Goal: Find specific page/section: Find specific page/section

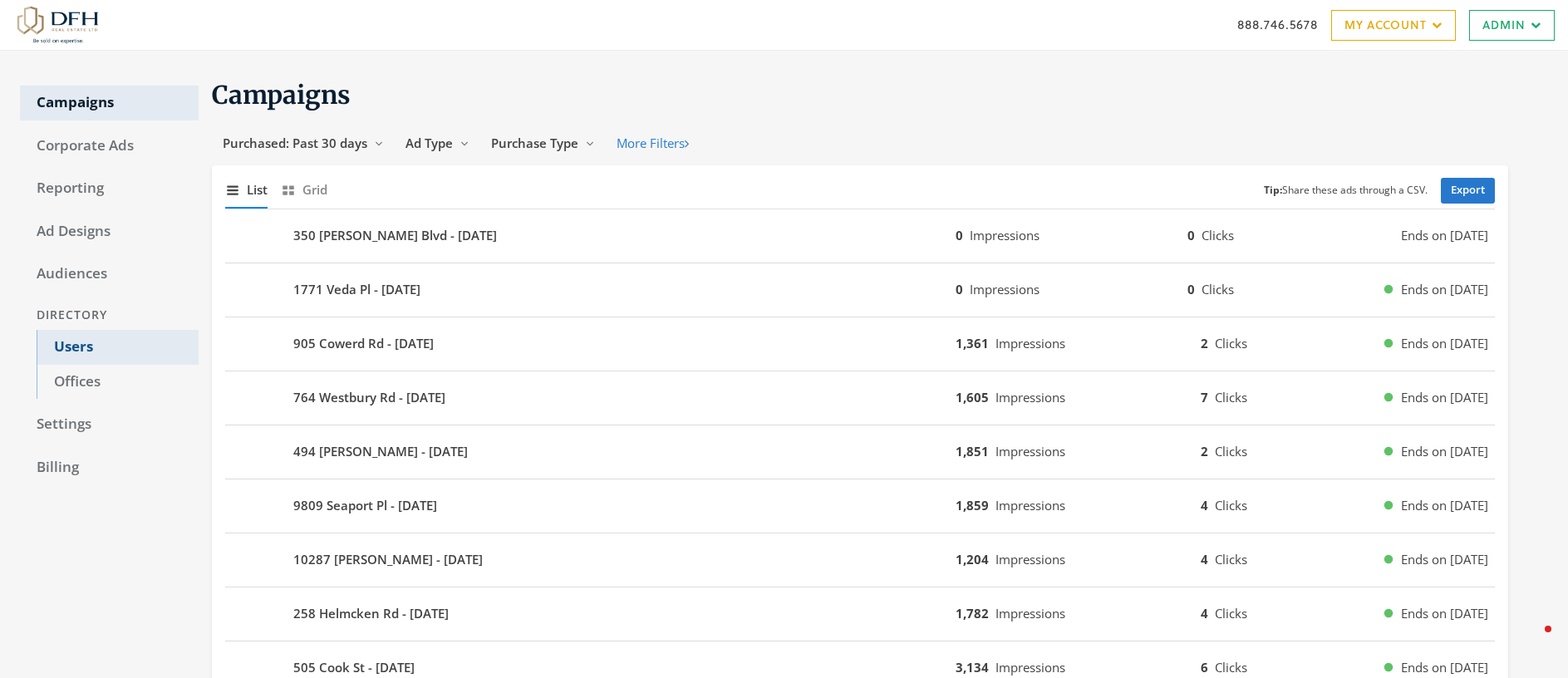
click at [73, 346] on link "Users" at bounding box center [117, 347] width 162 height 35
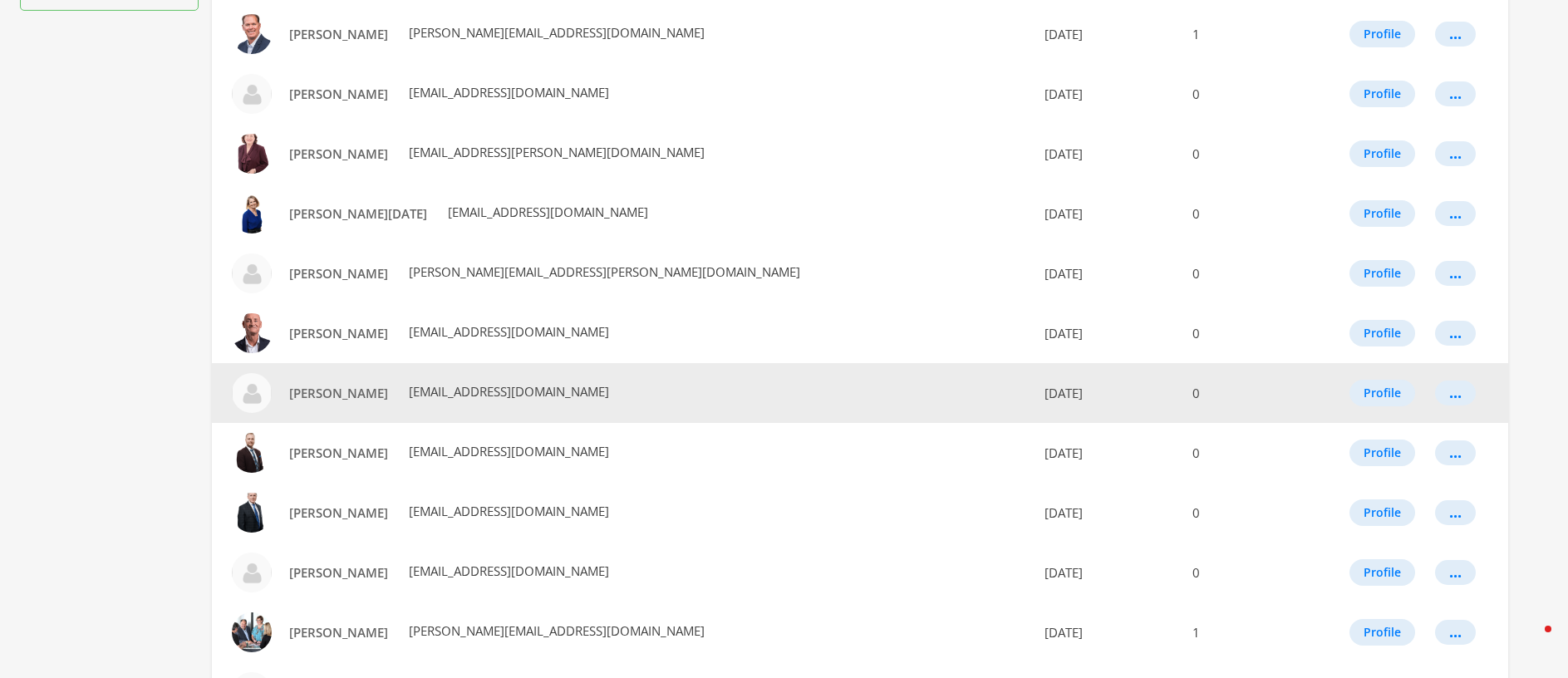
scroll to position [891, 0]
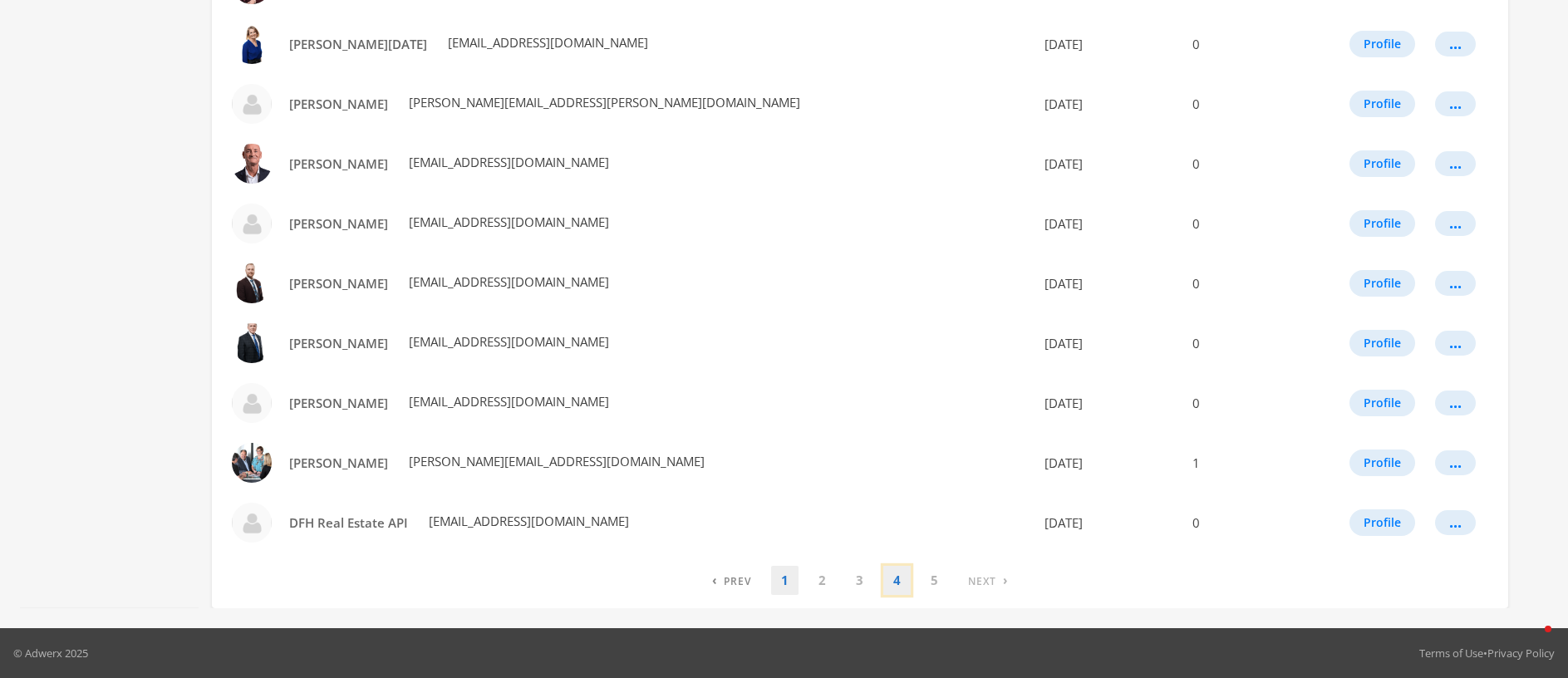
click at [896, 582] on link "4" at bounding box center [897, 581] width 28 height 29
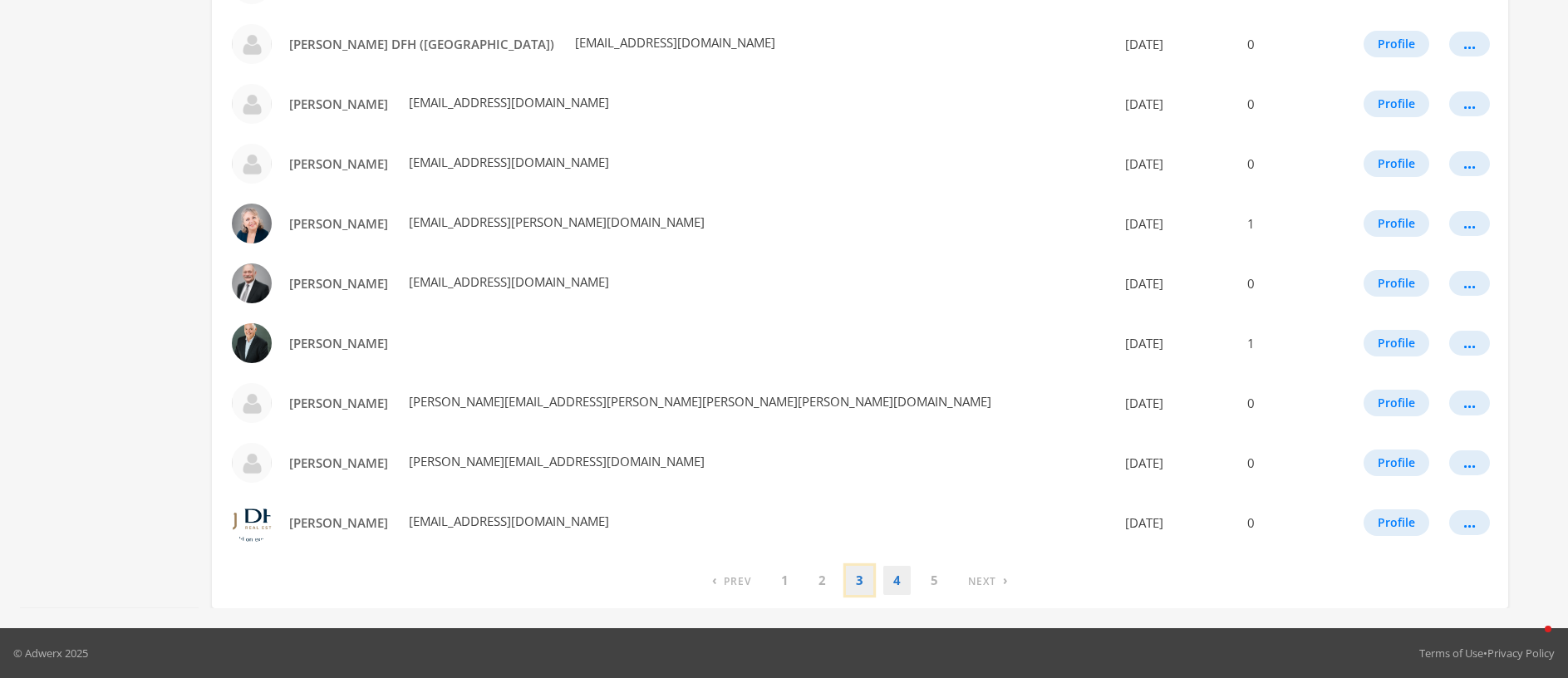
click at [854, 580] on link "3" at bounding box center [859, 581] width 28 height 29
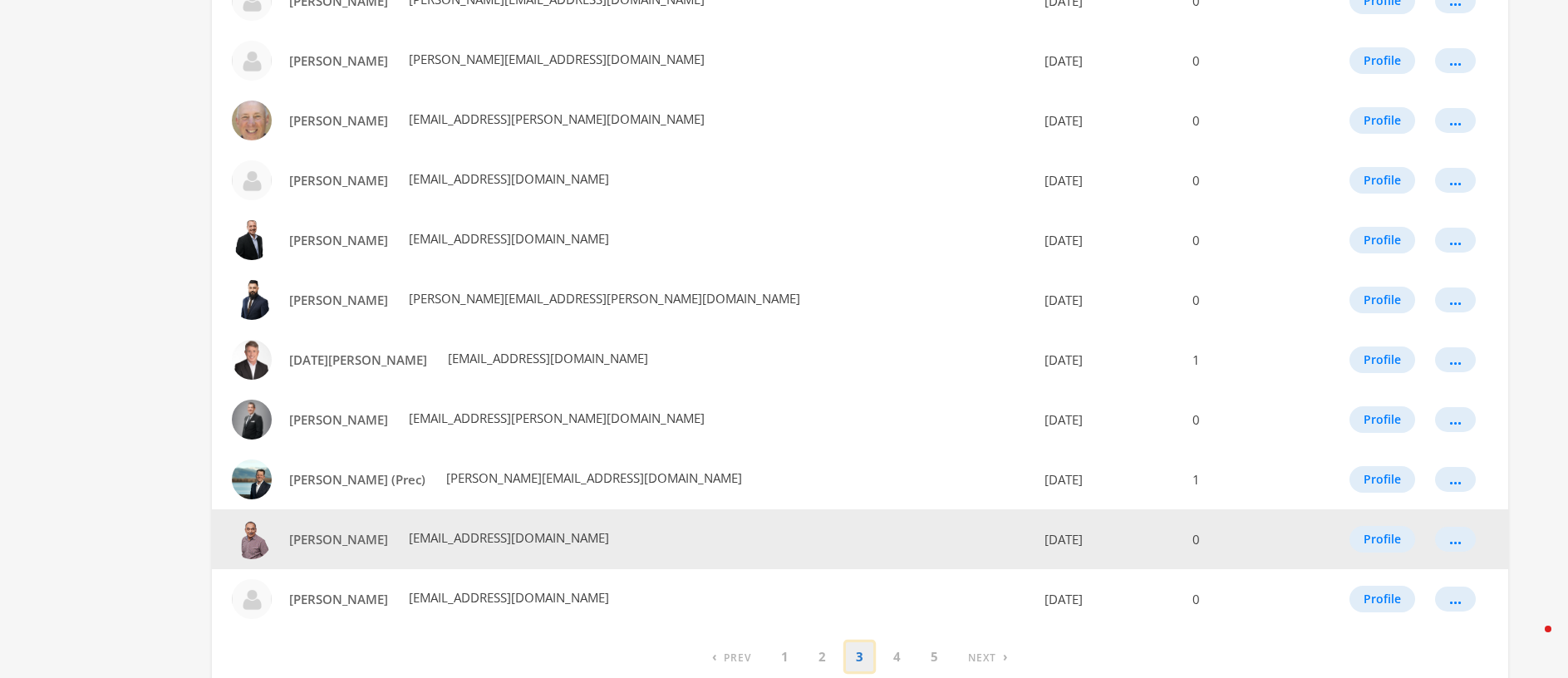
scroll to position [779, 0]
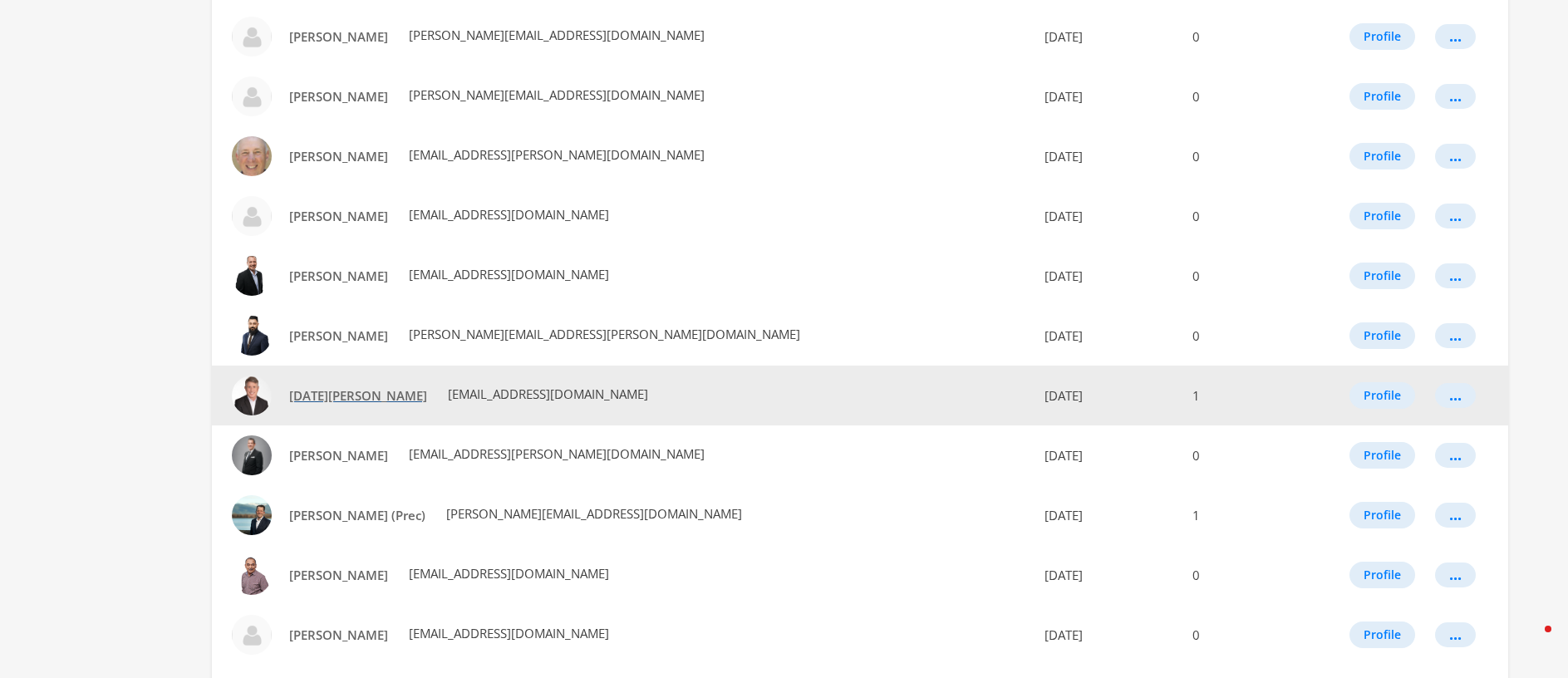
click at [319, 400] on span "Noel Cunningham" at bounding box center [358, 395] width 138 height 16
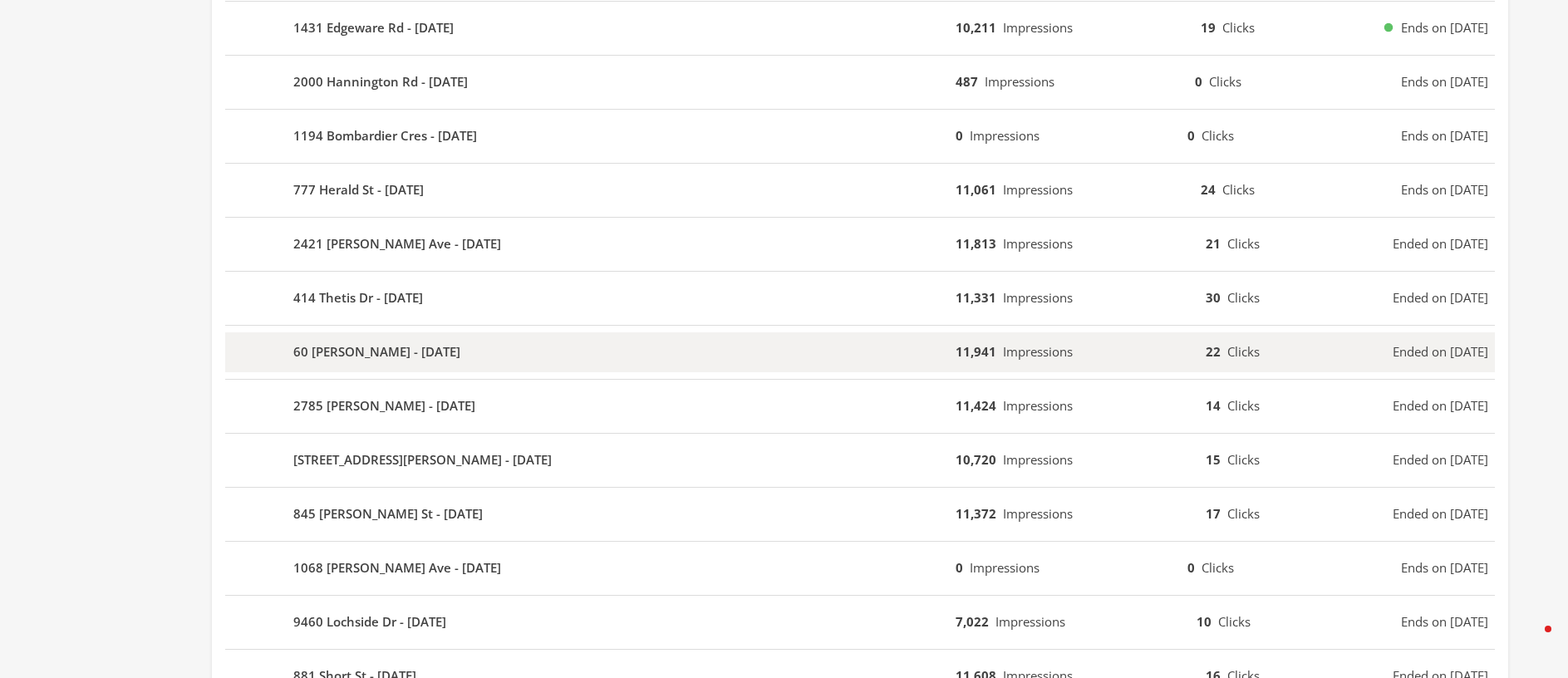
scroll to position [794, 0]
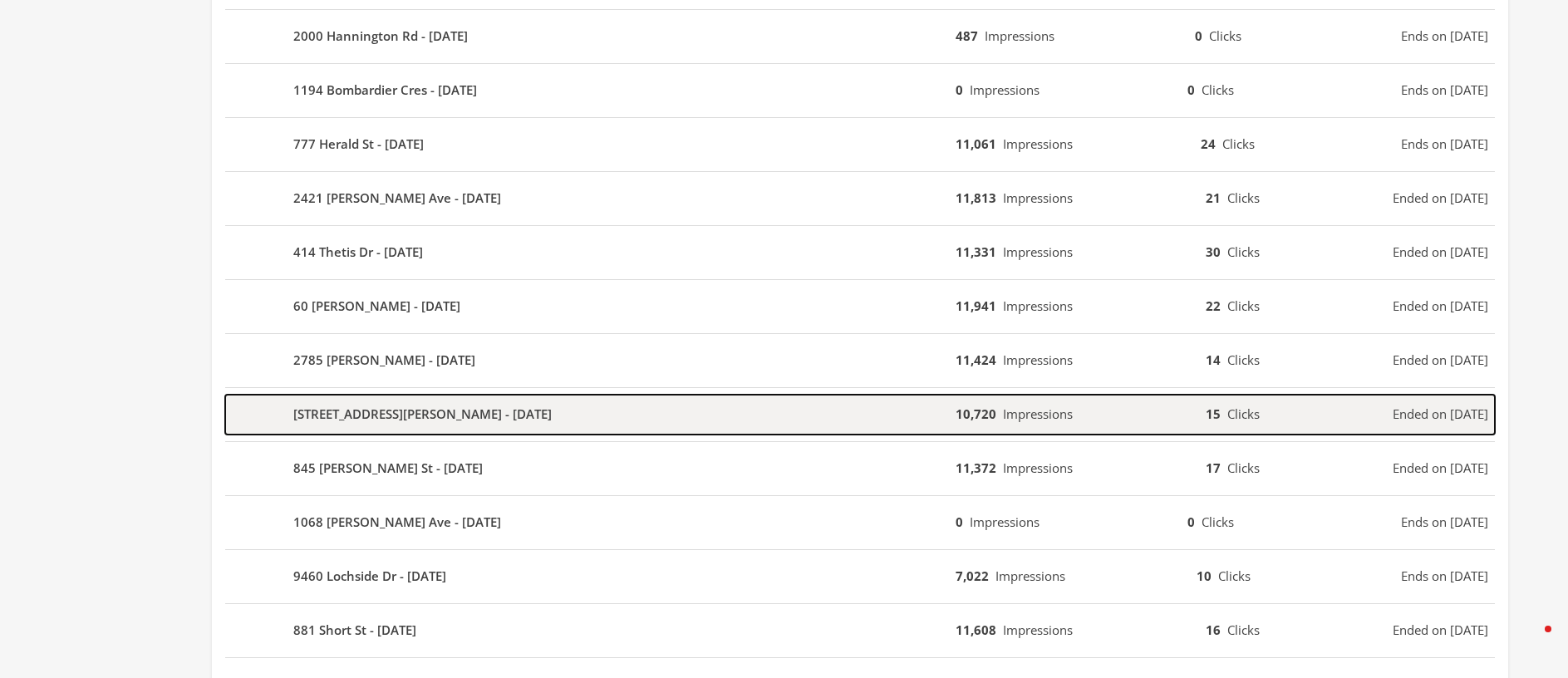
click at [448, 410] on b "[STREET_ADDRESS][PERSON_NAME] - [DATE]" at bounding box center [423, 414] width 258 height 19
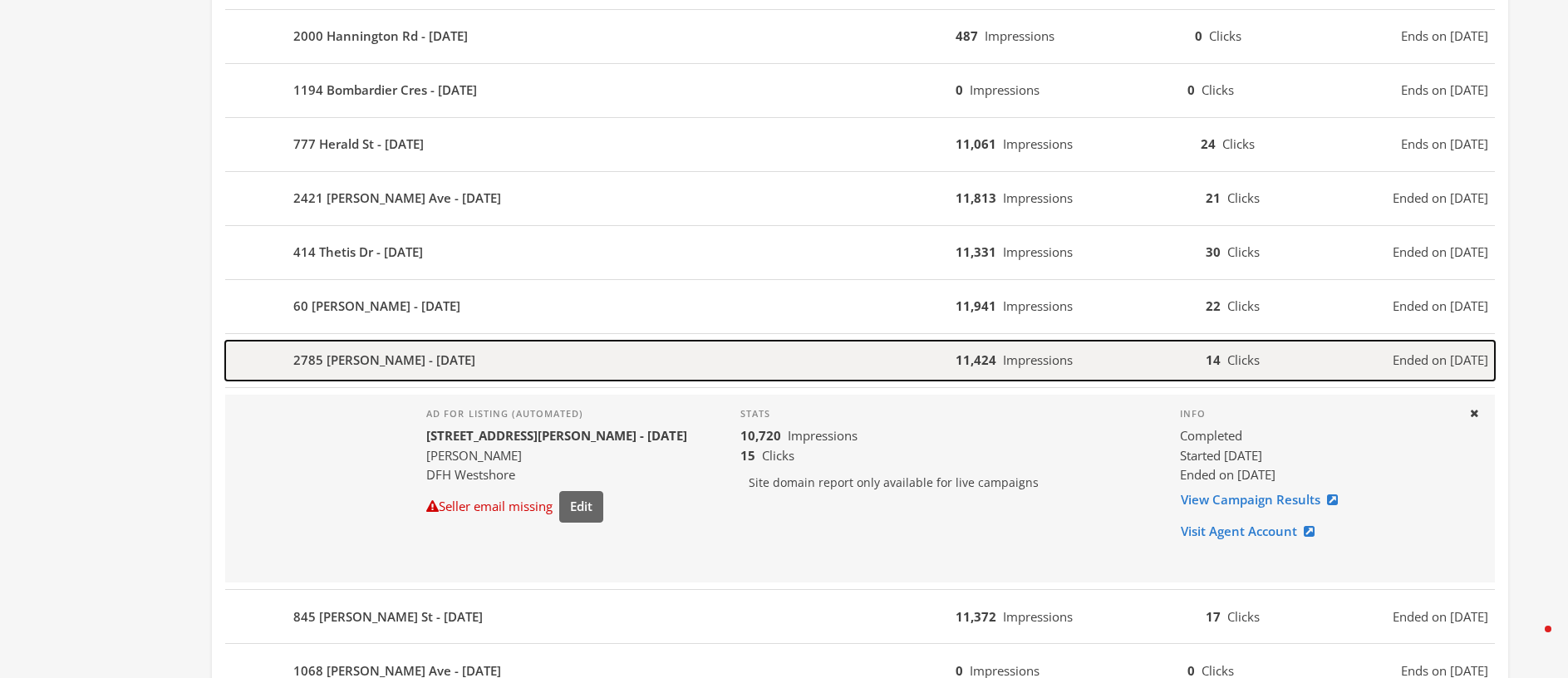
click at [430, 370] on div "2785 [PERSON_NAME] - [DATE]" at bounding box center [591, 361] width 730 height 40
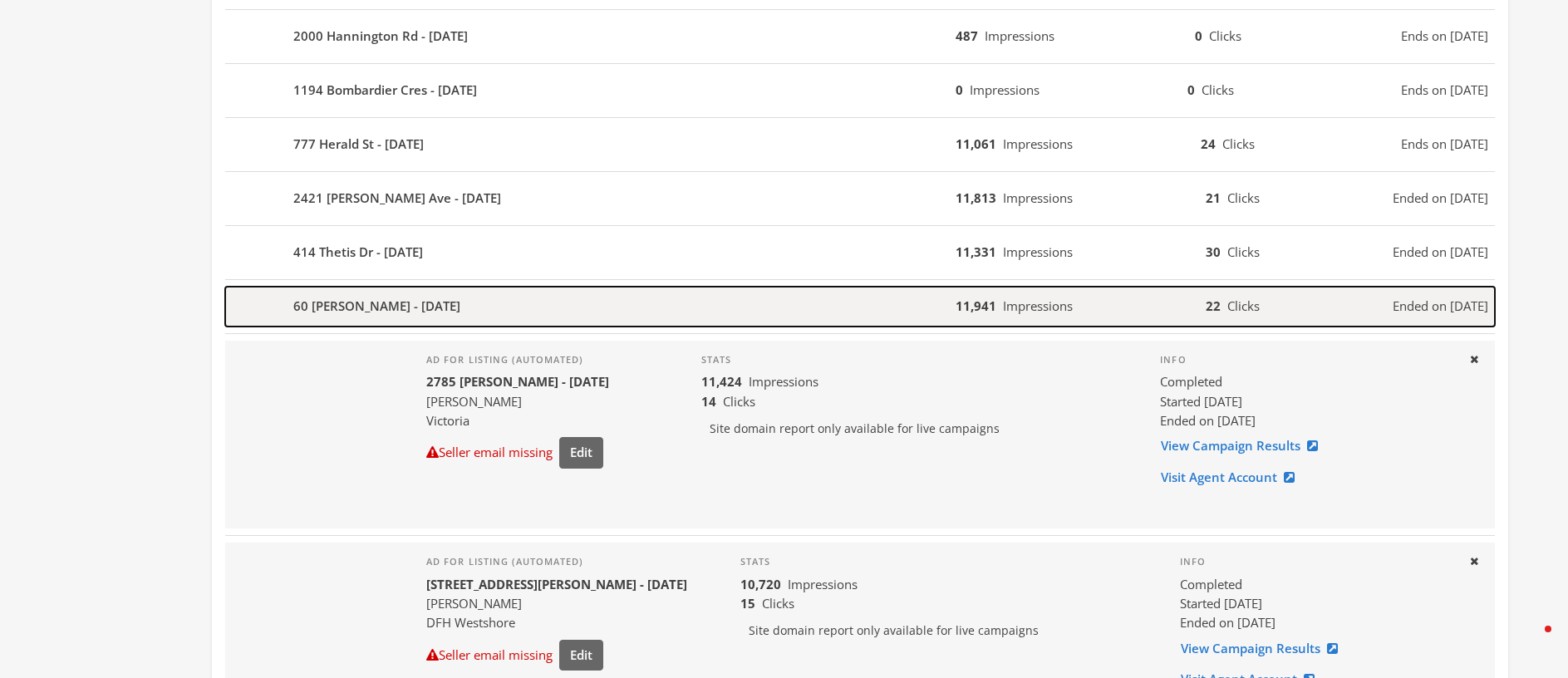
click at [451, 297] on div "60 [PERSON_NAME] - [DATE]" at bounding box center [591, 307] width 730 height 40
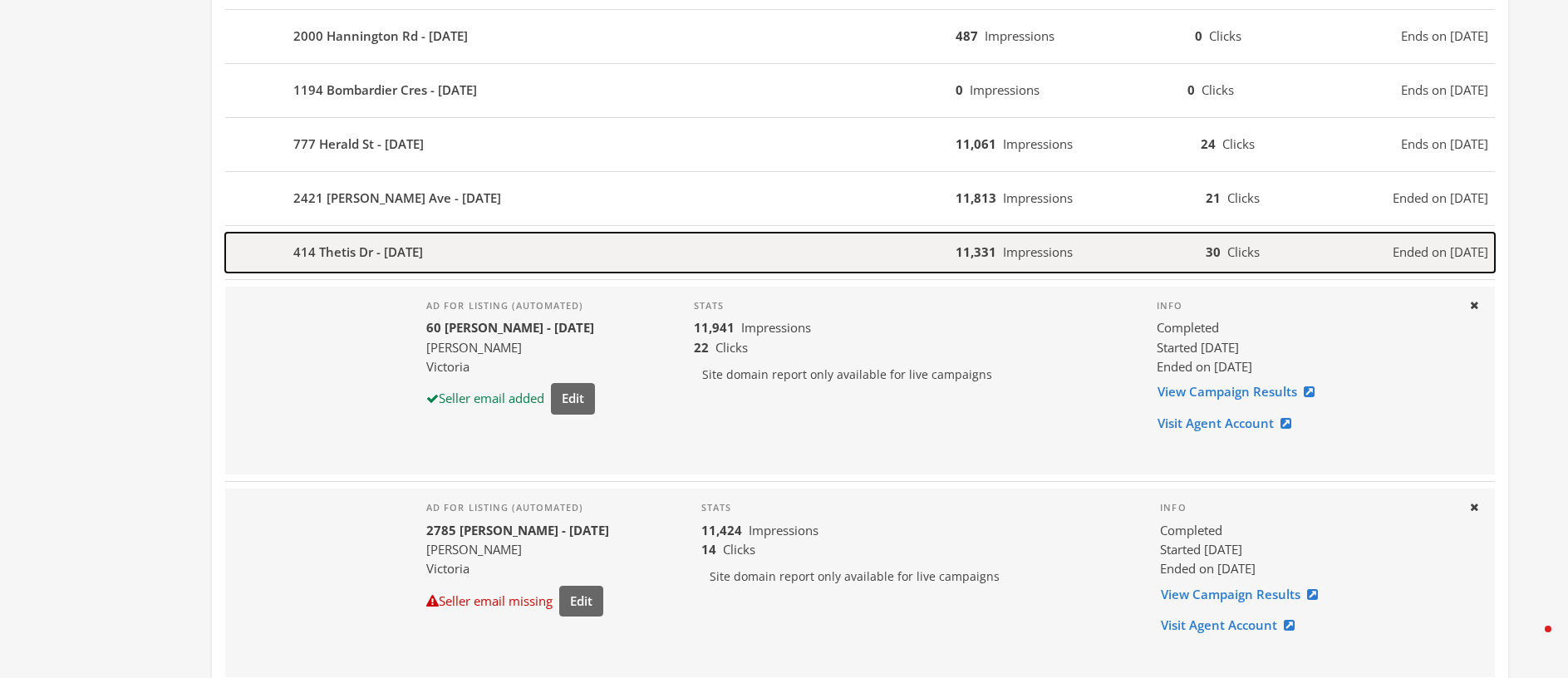
click at [452, 262] on div "414 Thetis Dr - [DATE]" at bounding box center [591, 252] width 730 height 40
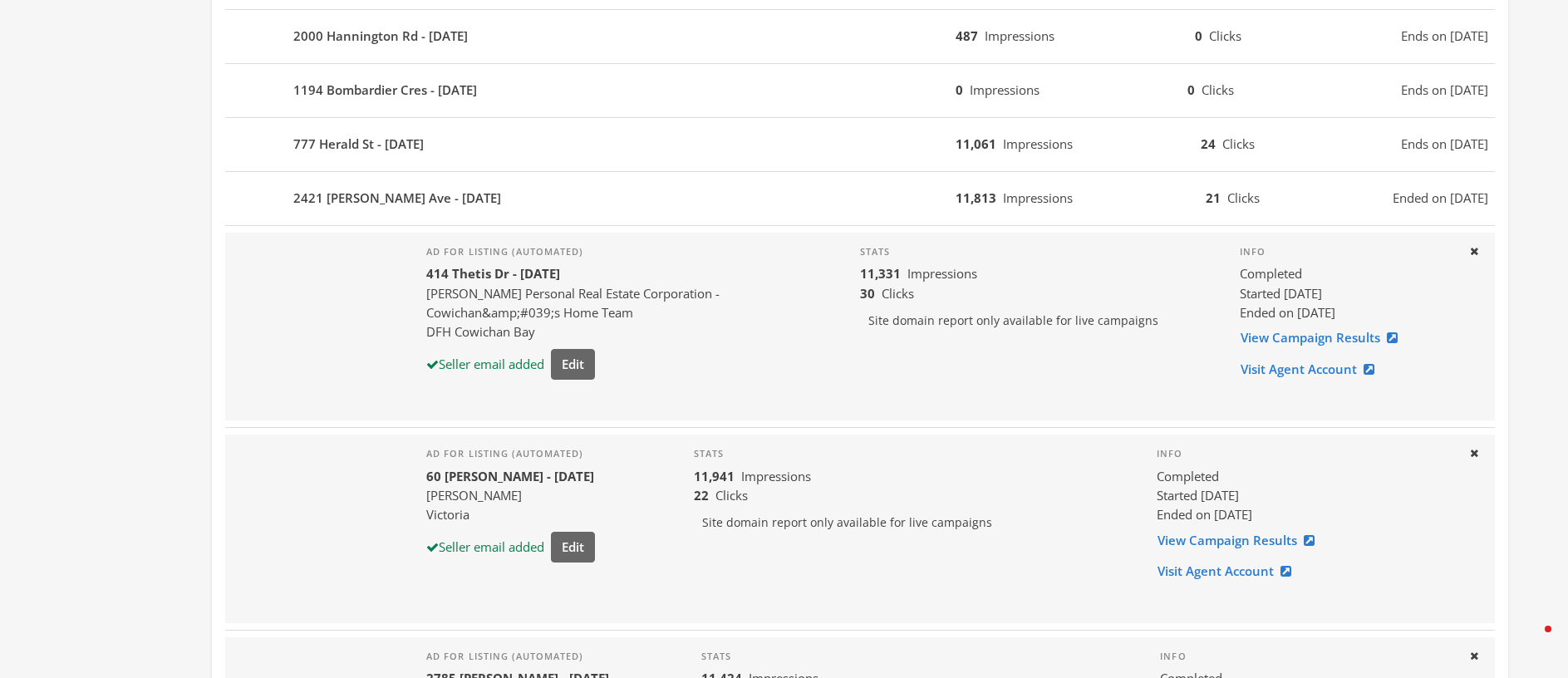
click at [463, 222] on div "2421 [PERSON_NAME] Ave - [DATE] 11,813 Impressions 21 Clicks Ended on [DATE]" at bounding box center [860, 199] width 1270 height 54
